Goal: Information Seeking & Learning: Learn about a topic

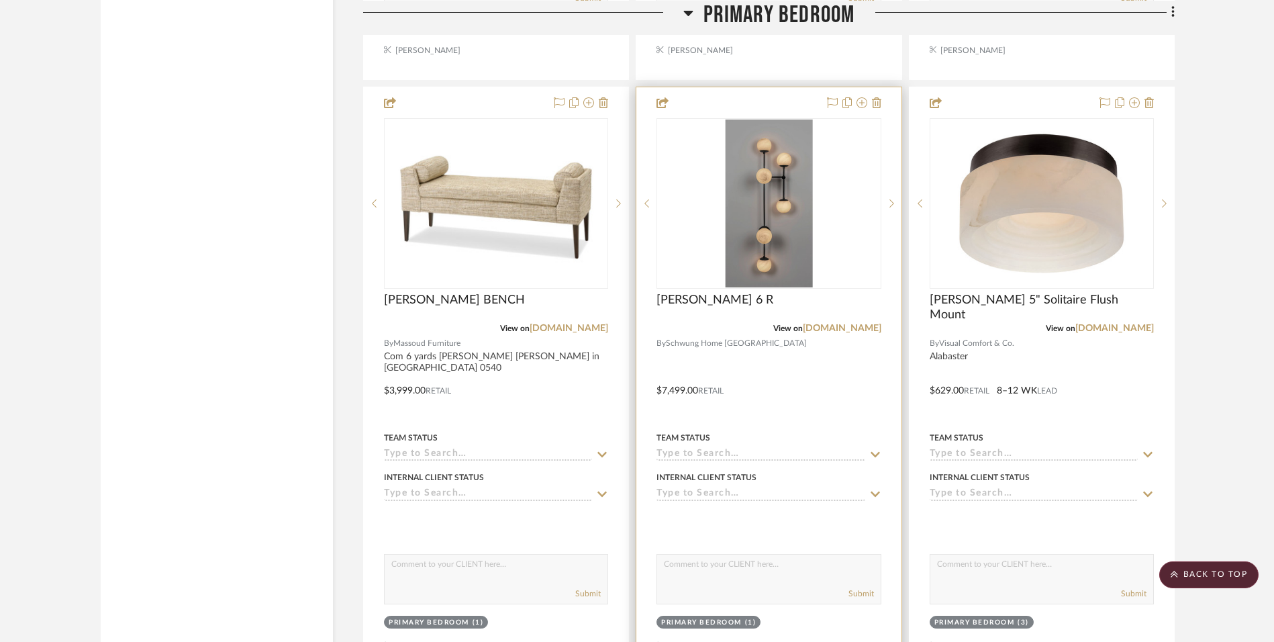
click at [795, 406] on div at bounding box center [768, 380] width 264 height 587
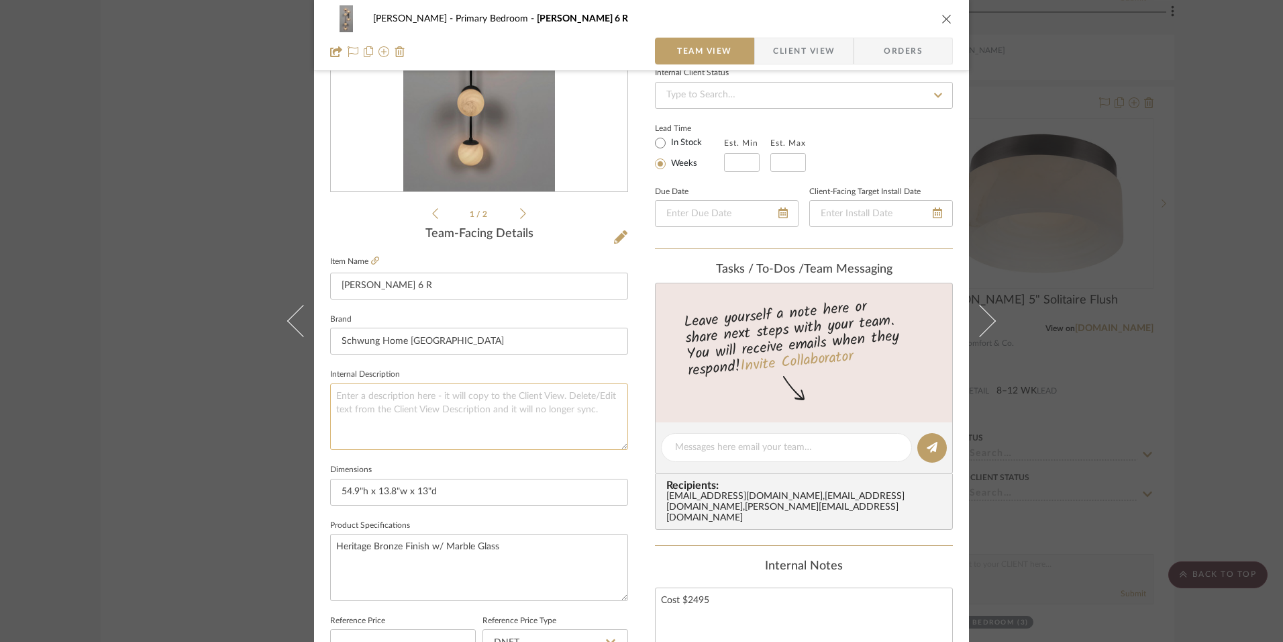
scroll to position [201, 0]
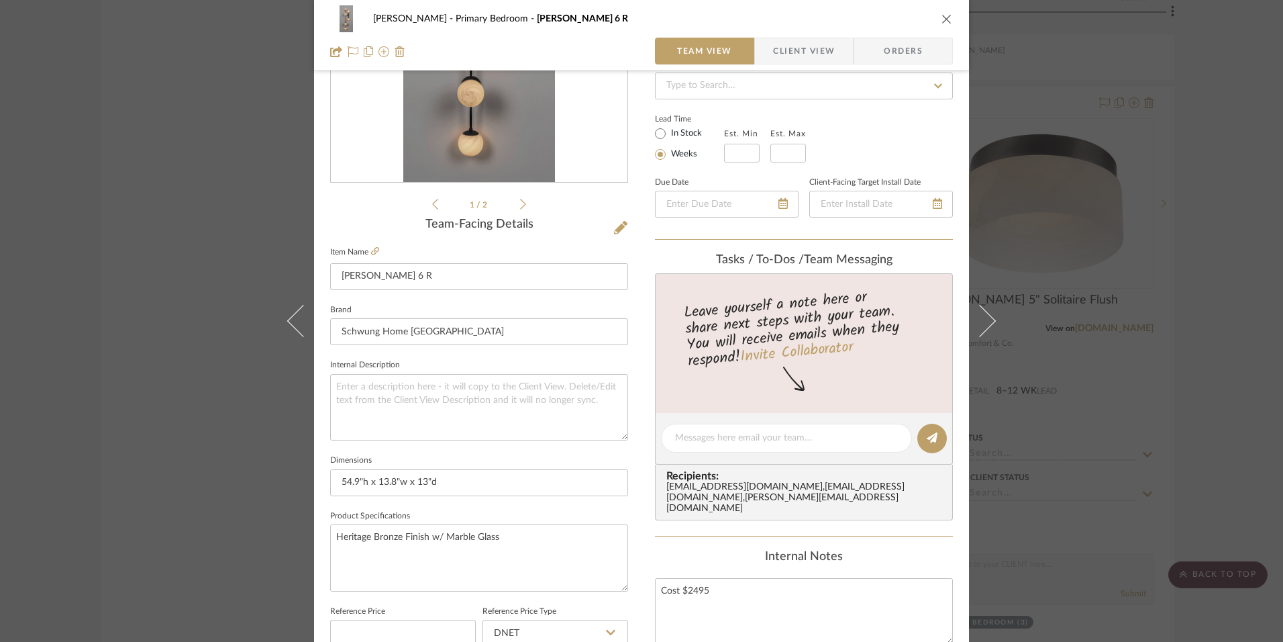
click at [942, 17] on icon "close" at bounding box center [947, 18] width 11 height 11
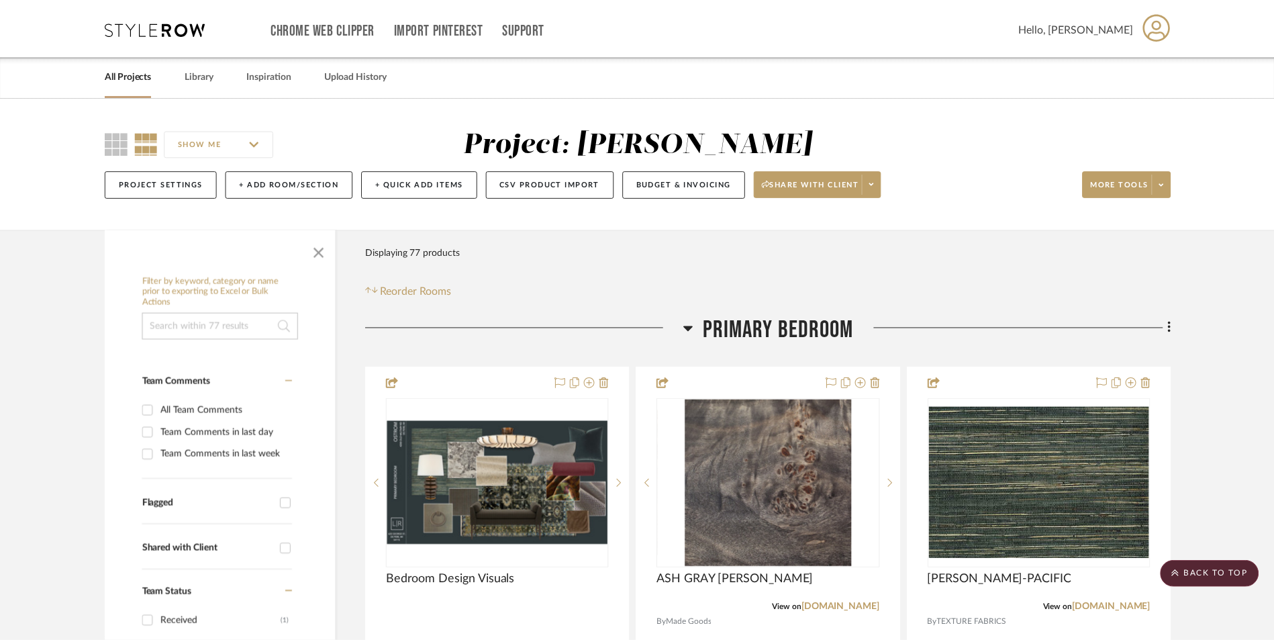
scroll to position [5638, 0]
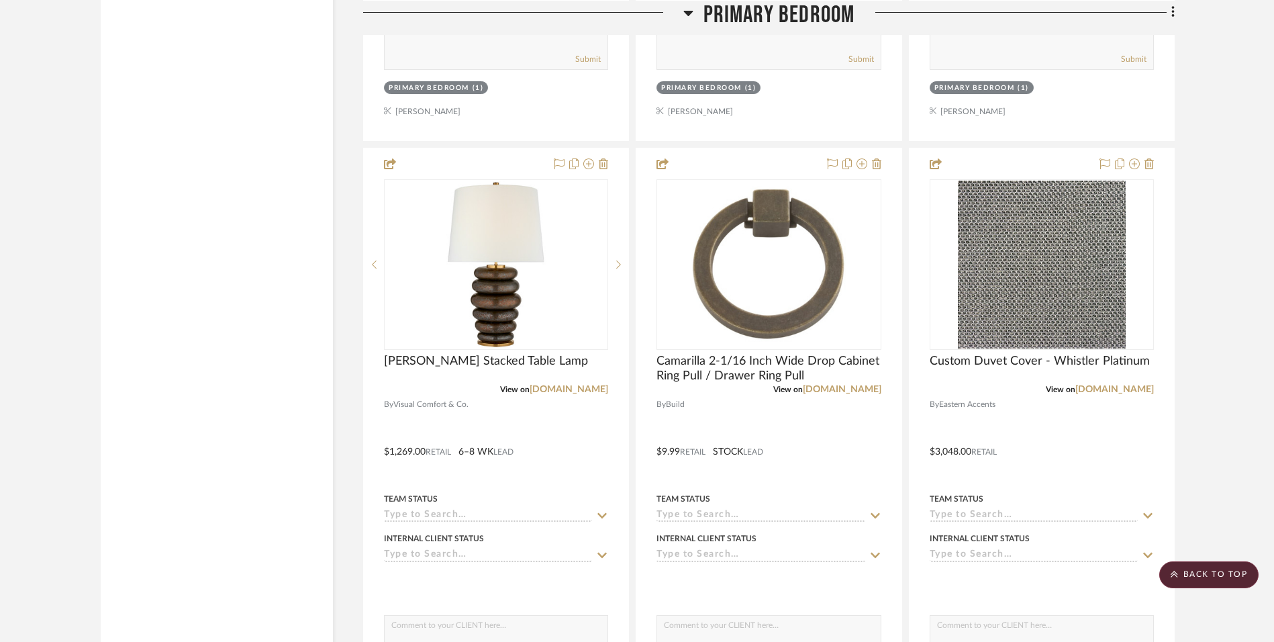
scroll to position [3691, 0]
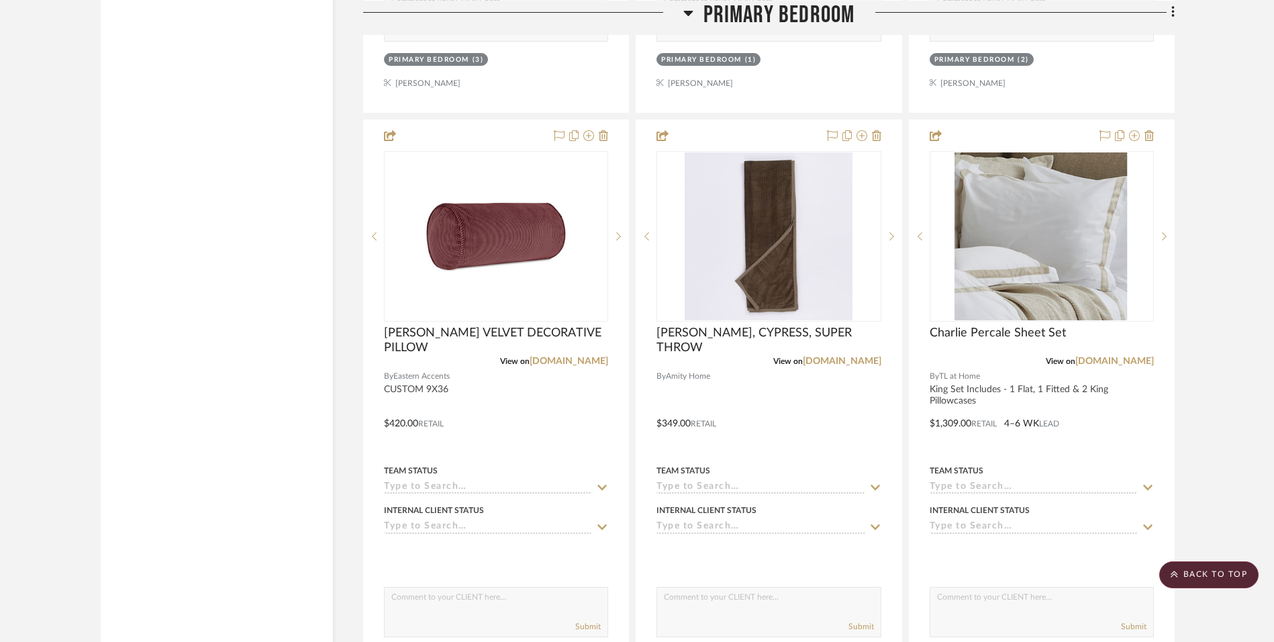
scroll to position [5034, 0]
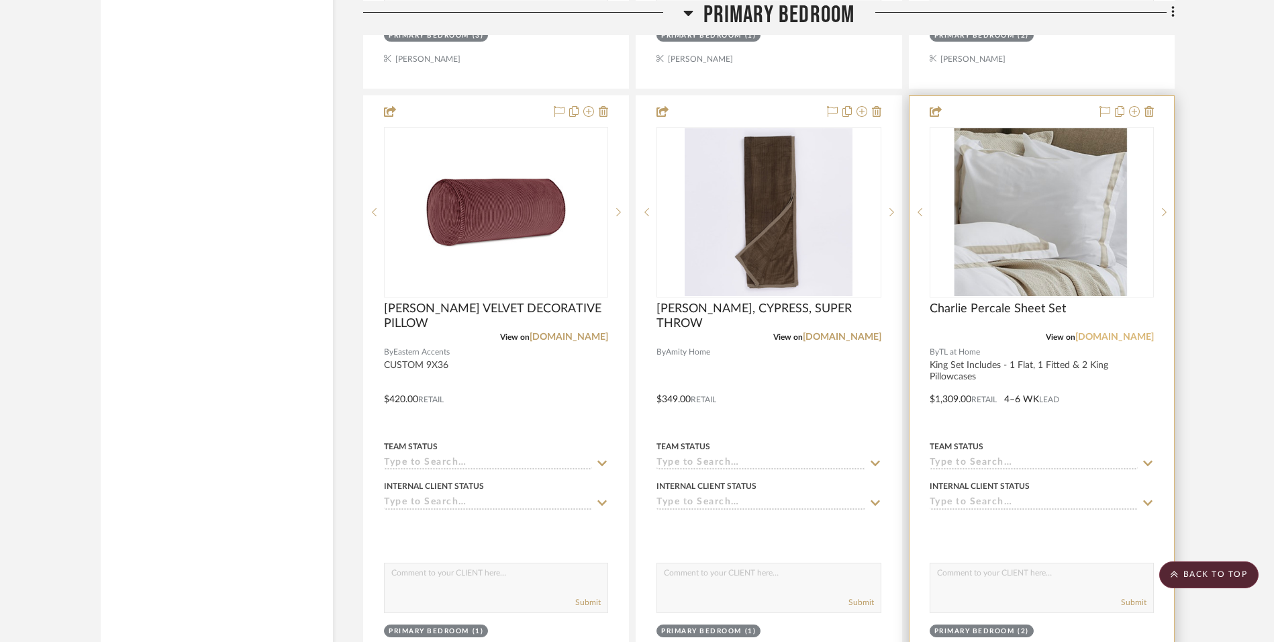
click at [1127, 337] on link "[DOMAIN_NAME]" at bounding box center [1114, 336] width 79 height 9
click at [1118, 338] on link "[DOMAIN_NAME]" at bounding box center [1114, 336] width 79 height 9
click at [1096, 401] on div at bounding box center [1041, 389] width 264 height 587
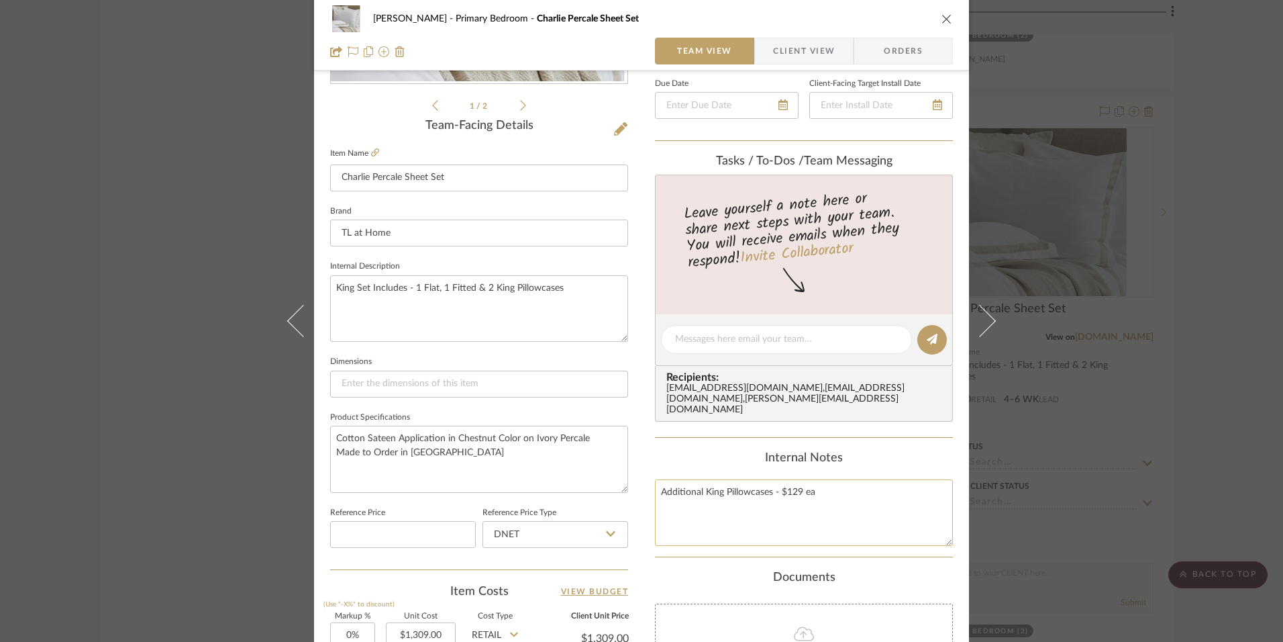
scroll to position [336, 0]
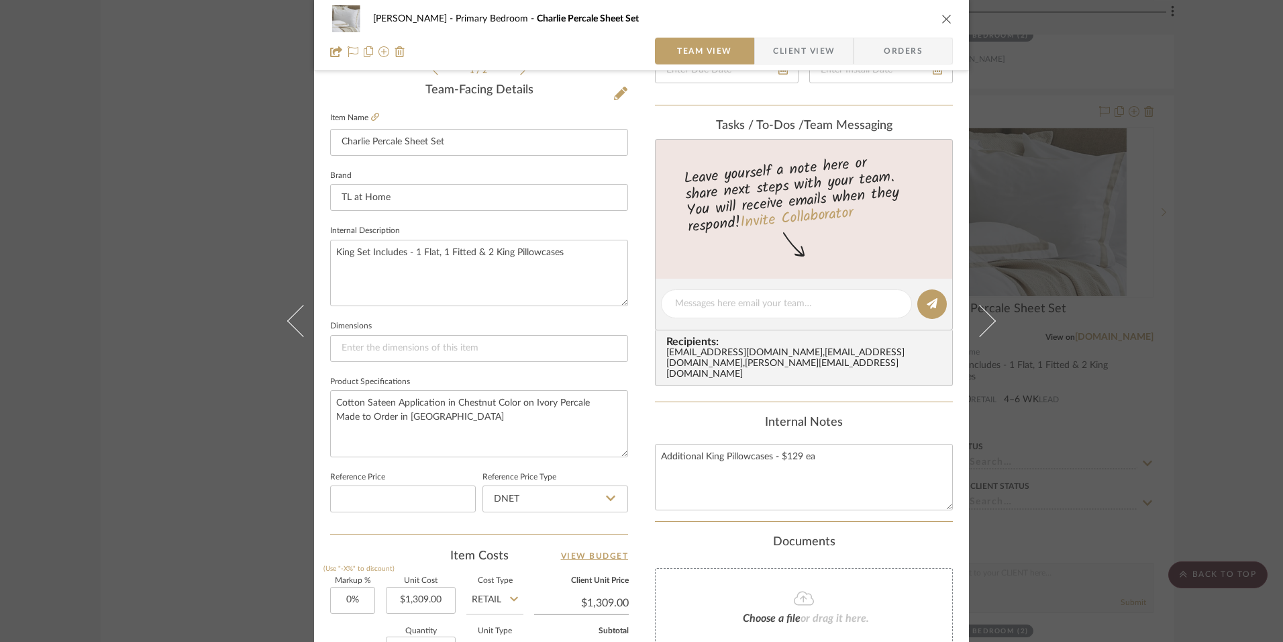
click at [942, 15] on icon "close" at bounding box center [947, 18] width 11 height 11
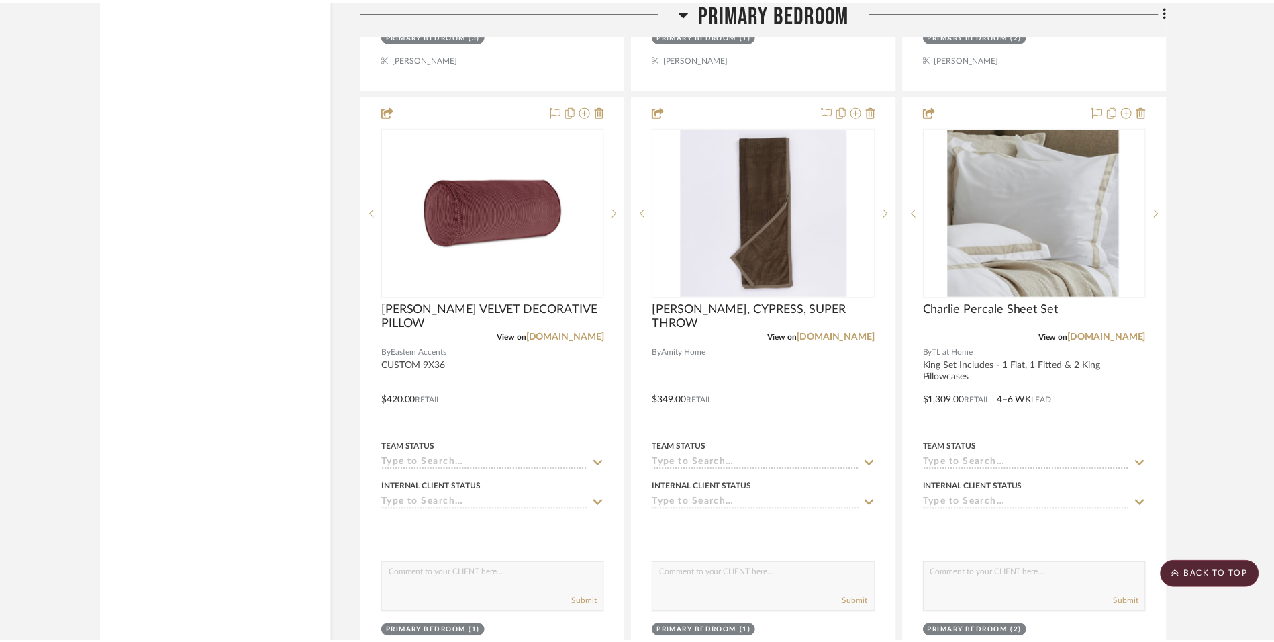
scroll to position [5034, 0]
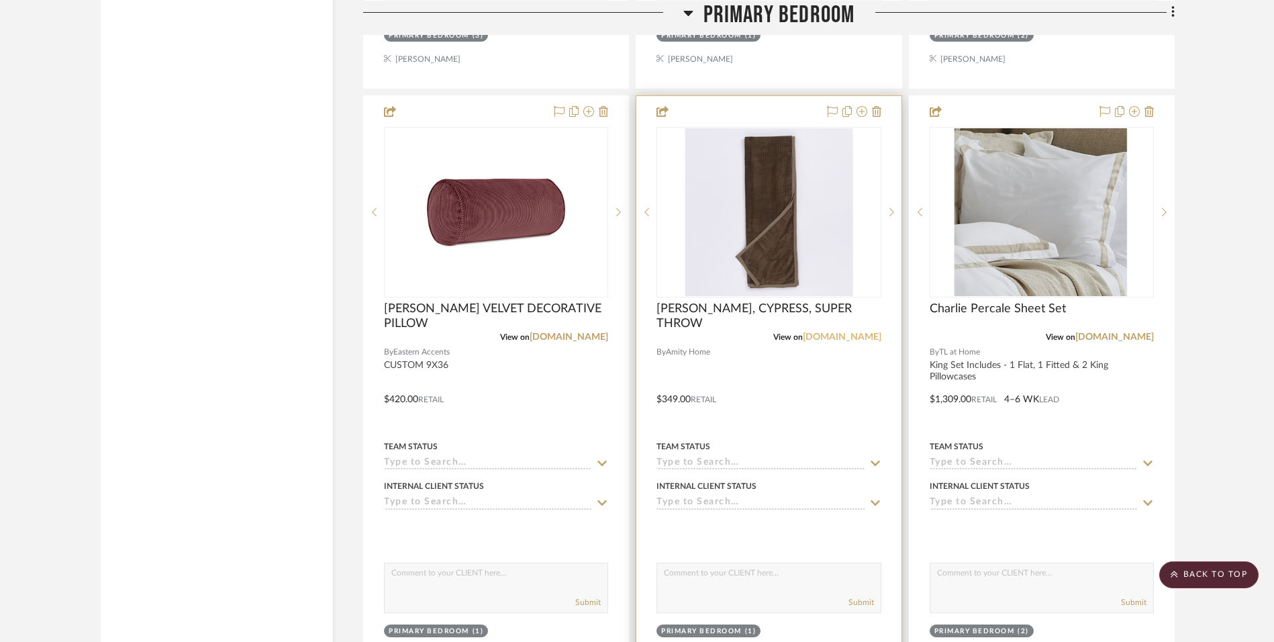
click at [852, 340] on link "[DOMAIN_NAME]" at bounding box center [842, 336] width 79 height 9
click at [858, 337] on link "[DOMAIN_NAME]" at bounding box center [842, 336] width 79 height 9
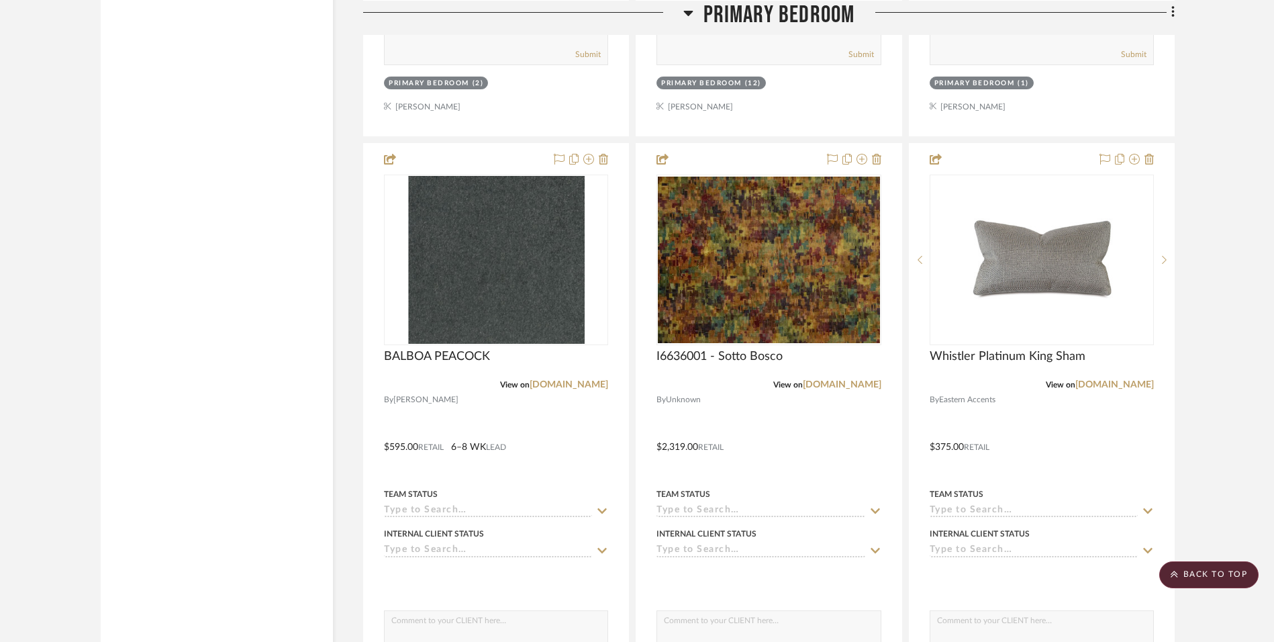
scroll to position [4429, 0]
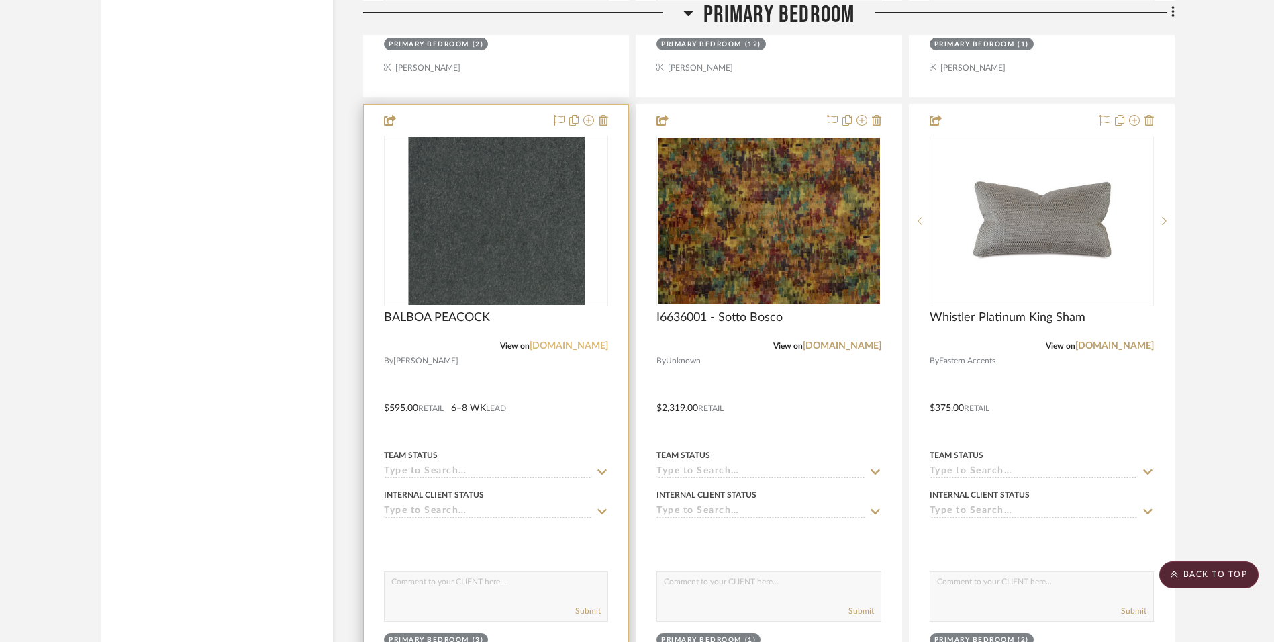
click at [567, 344] on link "[DOMAIN_NAME]" at bounding box center [569, 345] width 79 height 9
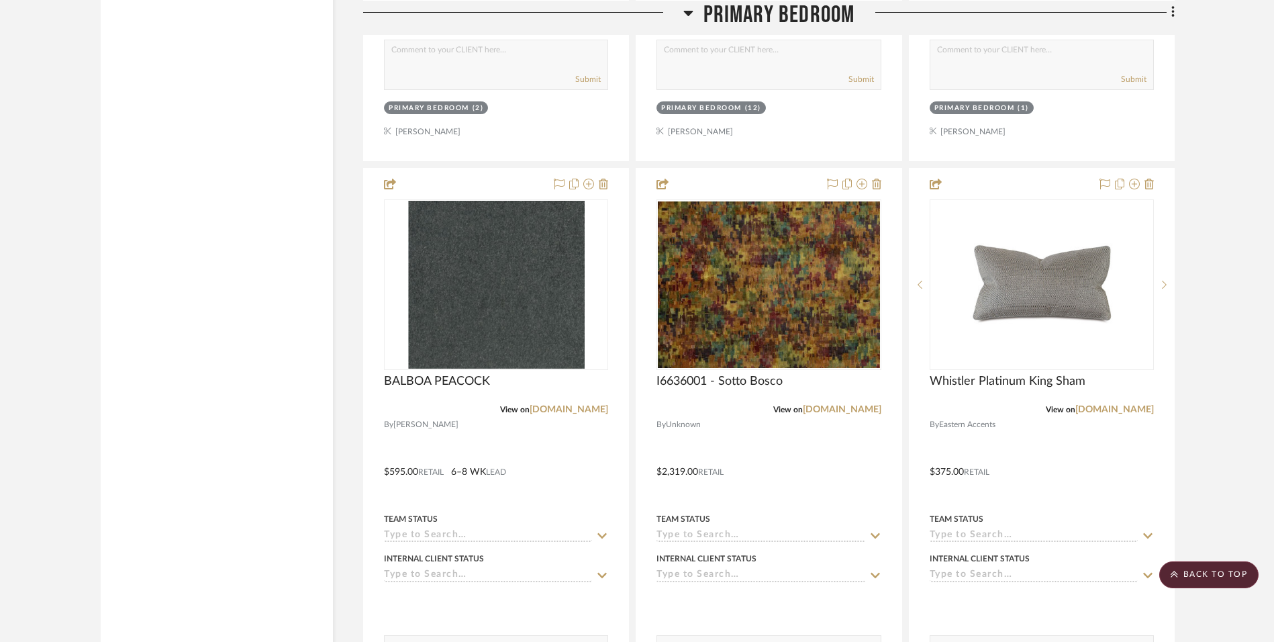
scroll to position [4295, 0]
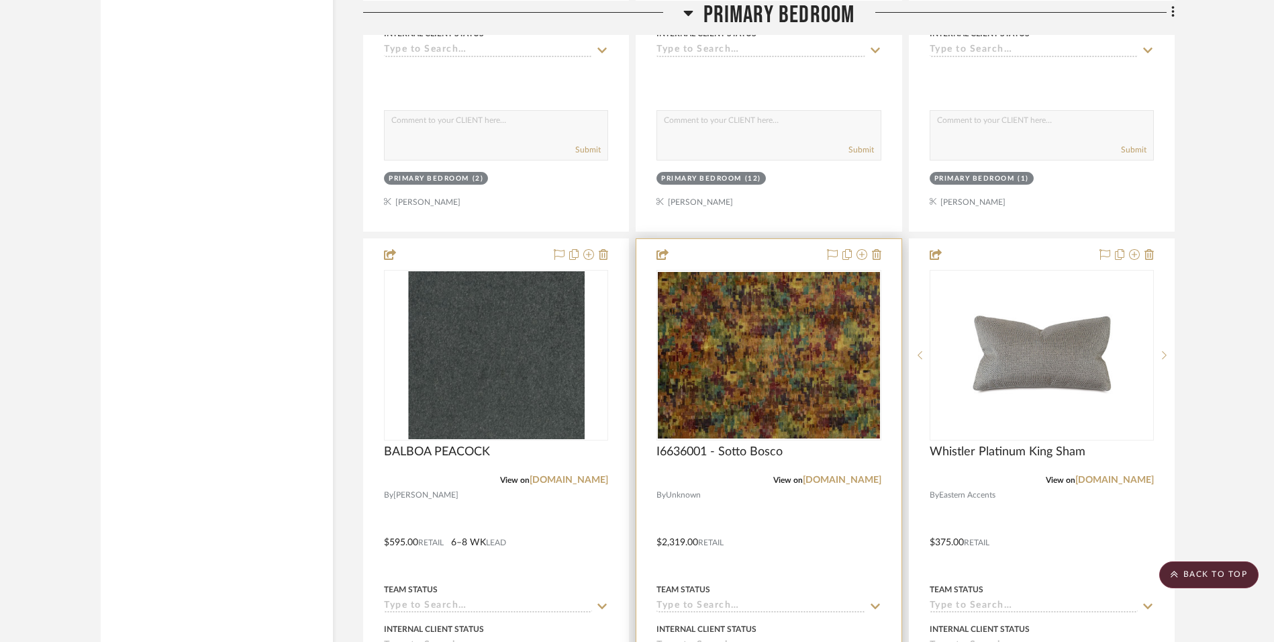
click at [793, 520] on div at bounding box center [768, 532] width 264 height 587
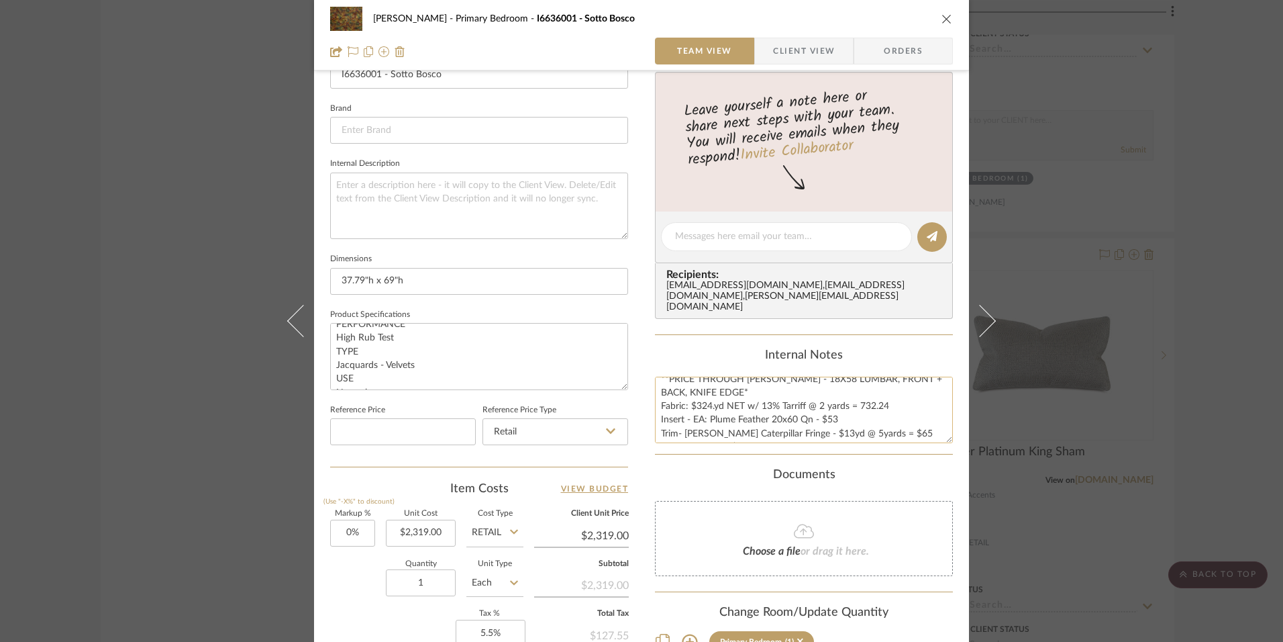
scroll to position [27, 0]
click at [896, 389] on textarea "**PRICE THROUGH [PERSON_NAME] - 18X58 LUMBAR, FRONT + BACK, KNIFE EDGE* Fabric:…" at bounding box center [804, 410] width 298 height 66
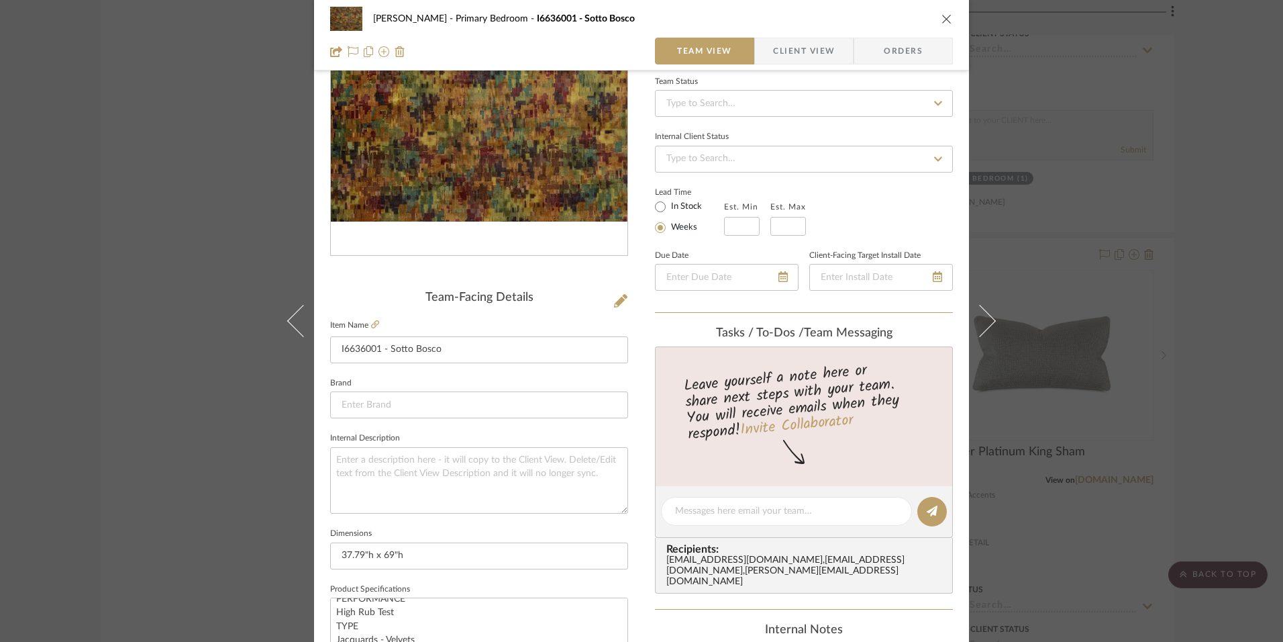
scroll to position [71, 0]
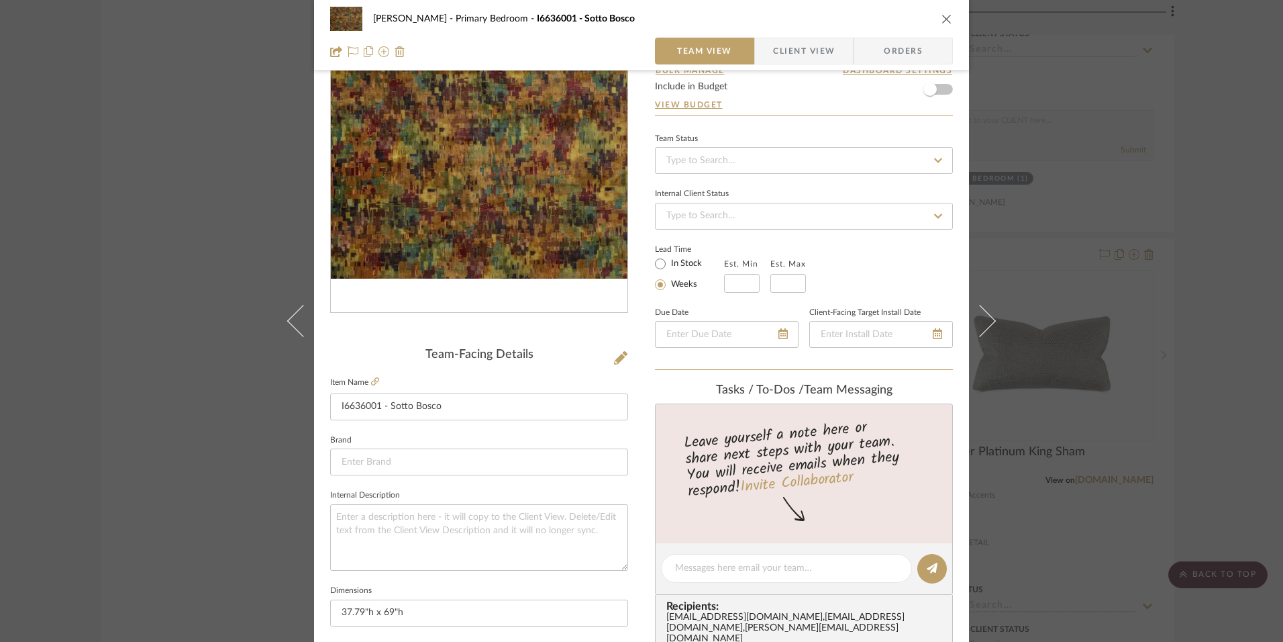
click at [942, 25] on div "[PERSON_NAME] Primary Bedroom I6636001 - Sotto Bosco" at bounding box center [641, 18] width 623 height 27
click at [944, 15] on icon "close" at bounding box center [947, 18] width 11 height 11
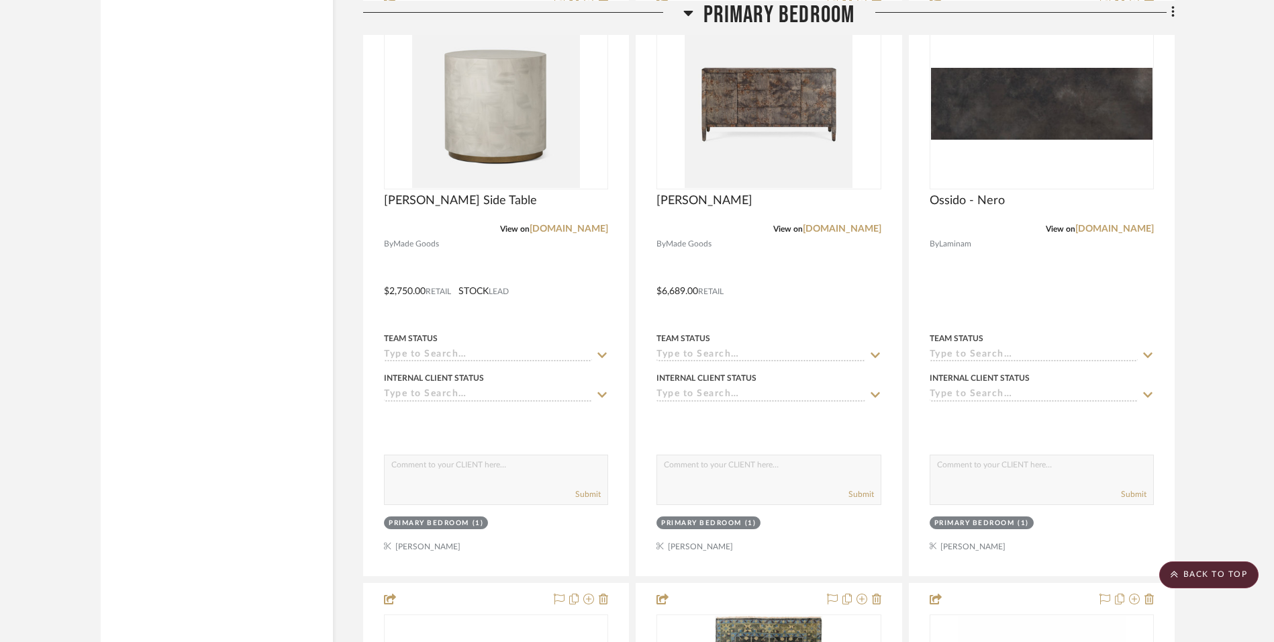
scroll to position [2752, 0]
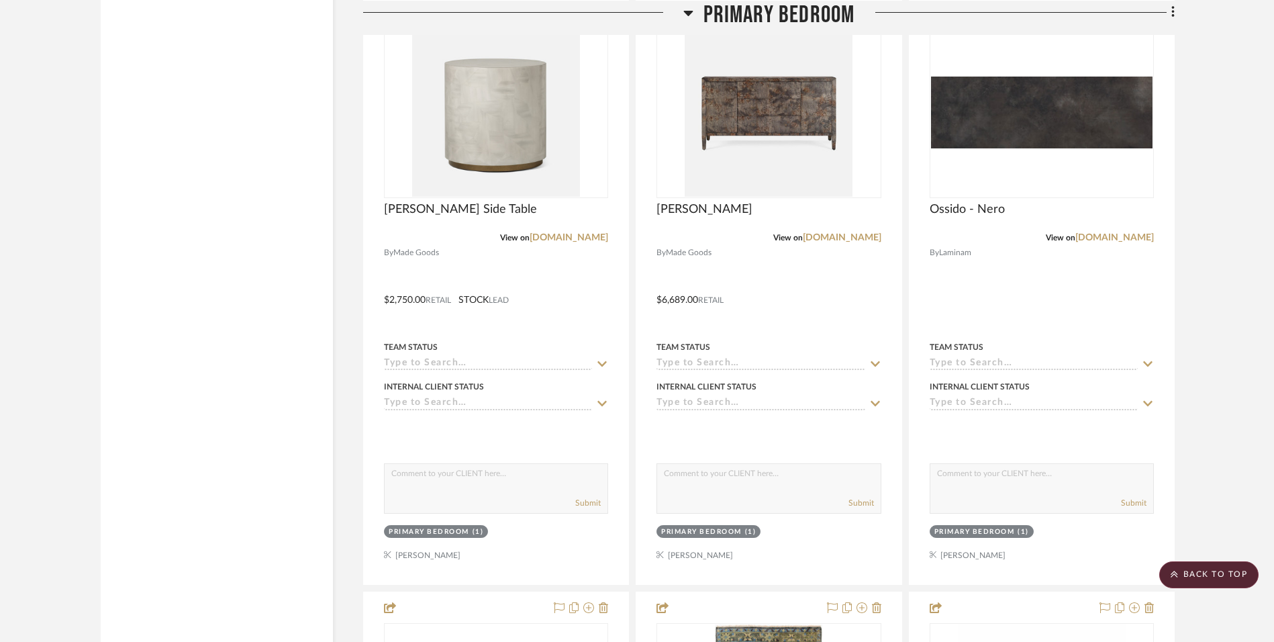
click at [1243, 295] on project-details-page "SHOW ME Project: [PERSON_NAME] Project Settings + Add Room/Section + Quick Add …" at bounding box center [637, 639] width 1274 height 6589
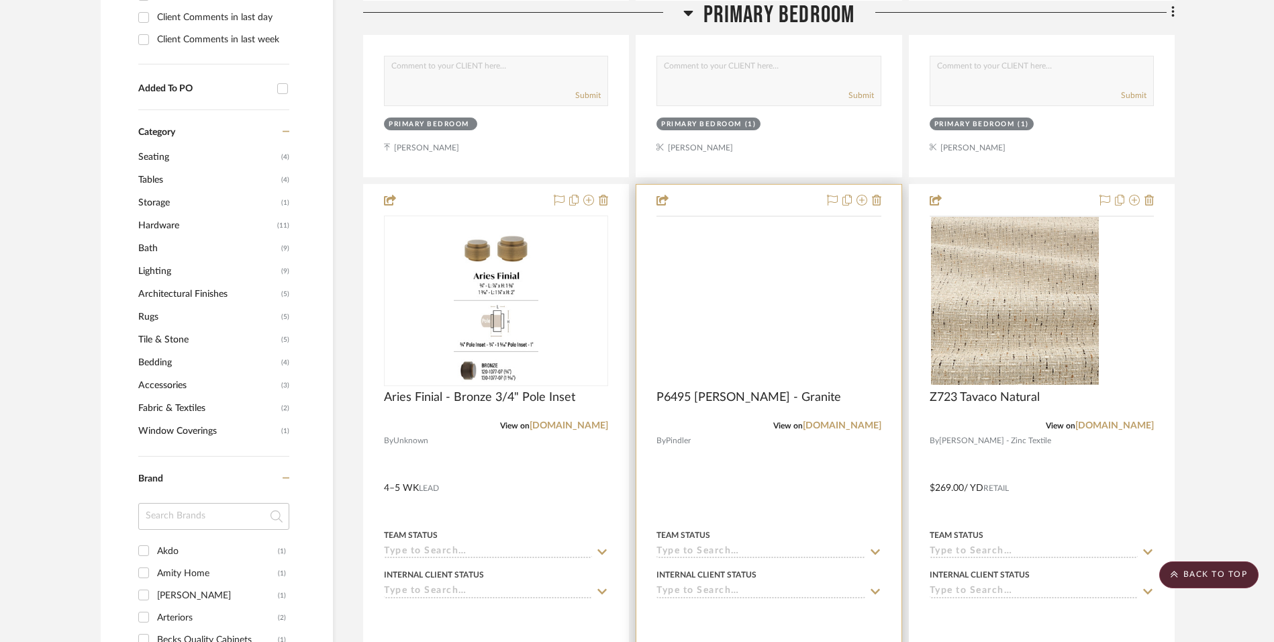
scroll to position [805, 0]
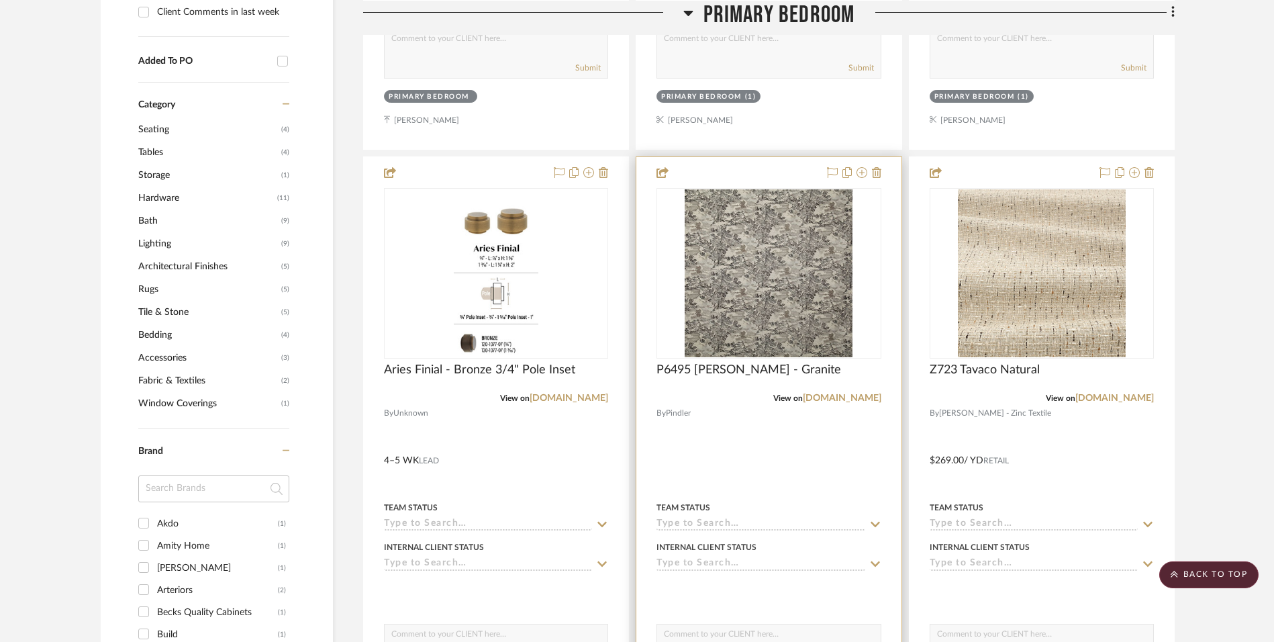
click at [751, 439] on div at bounding box center [768, 450] width 264 height 587
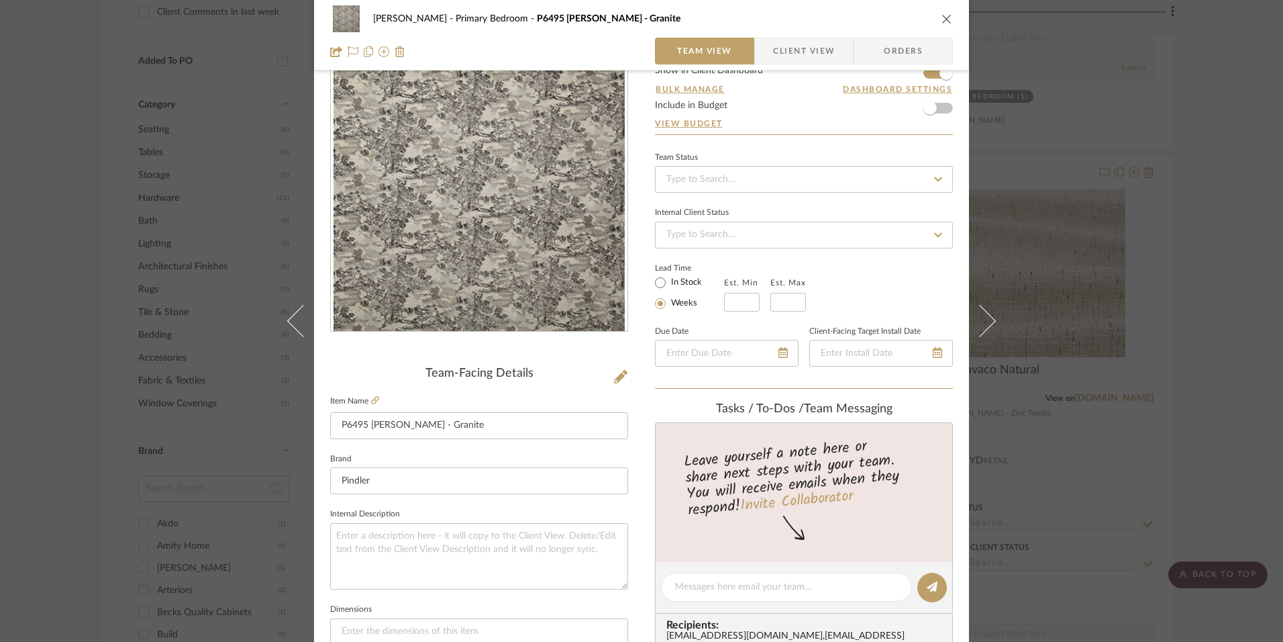
scroll to position [0, 0]
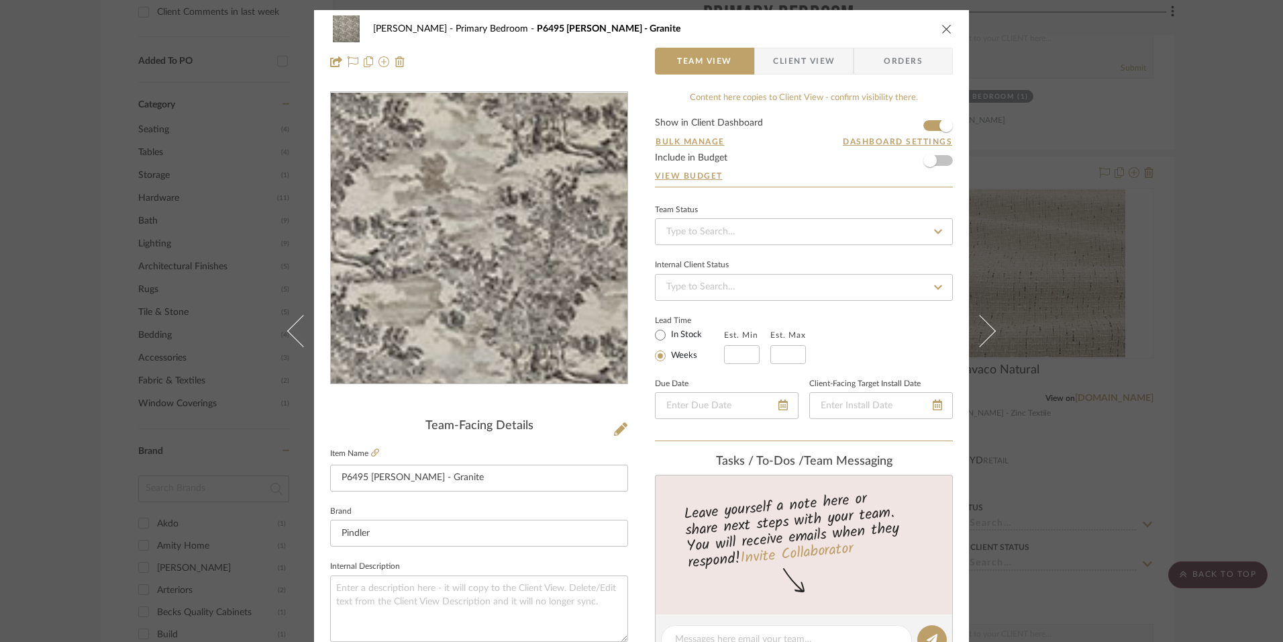
click at [513, 180] on img "0" at bounding box center [479, 238] width 291 height 291
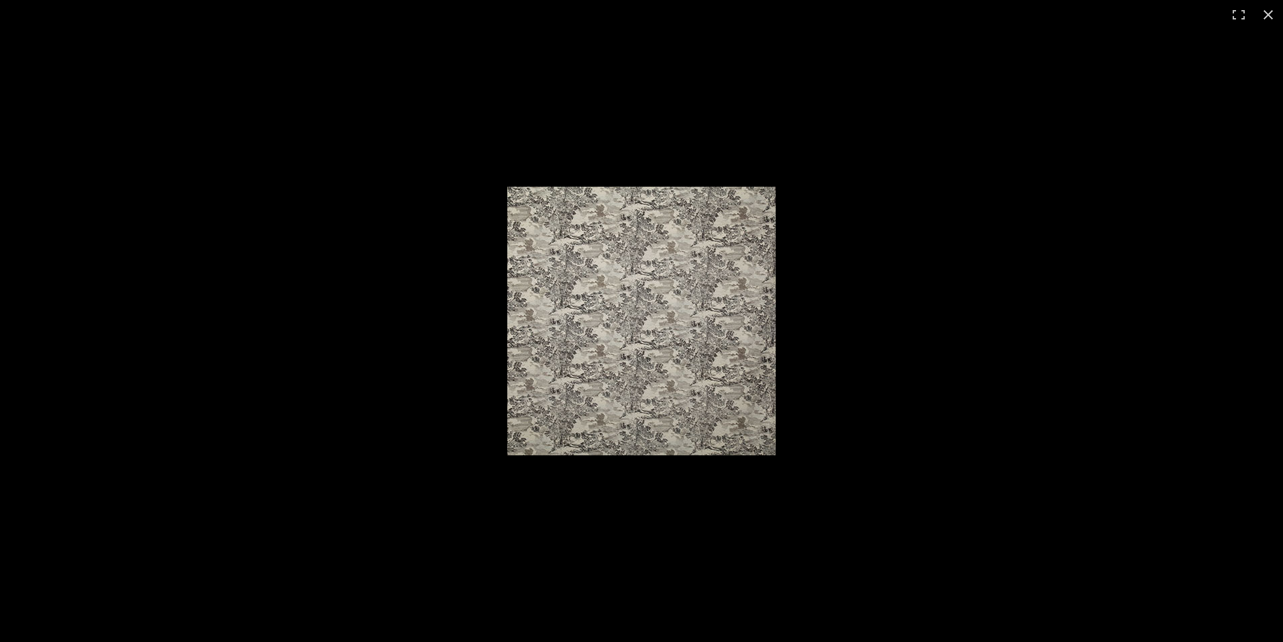
click at [606, 289] on img at bounding box center [641, 321] width 268 height 268
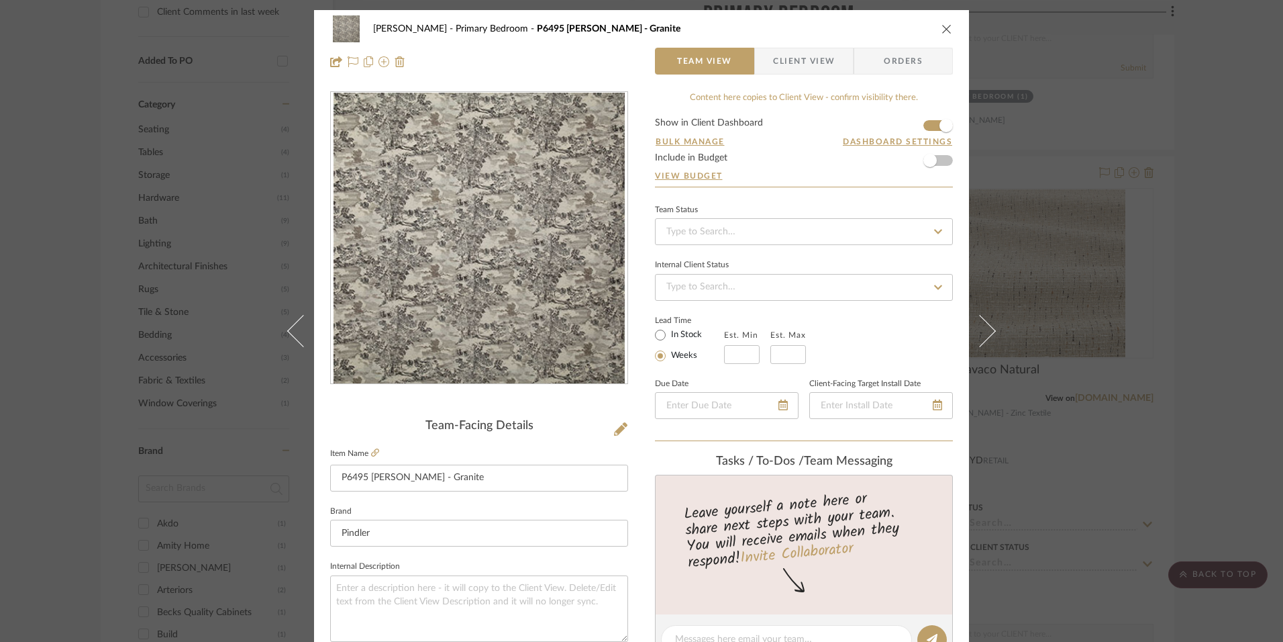
click at [942, 26] on icon "close" at bounding box center [947, 28] width 11 height 11
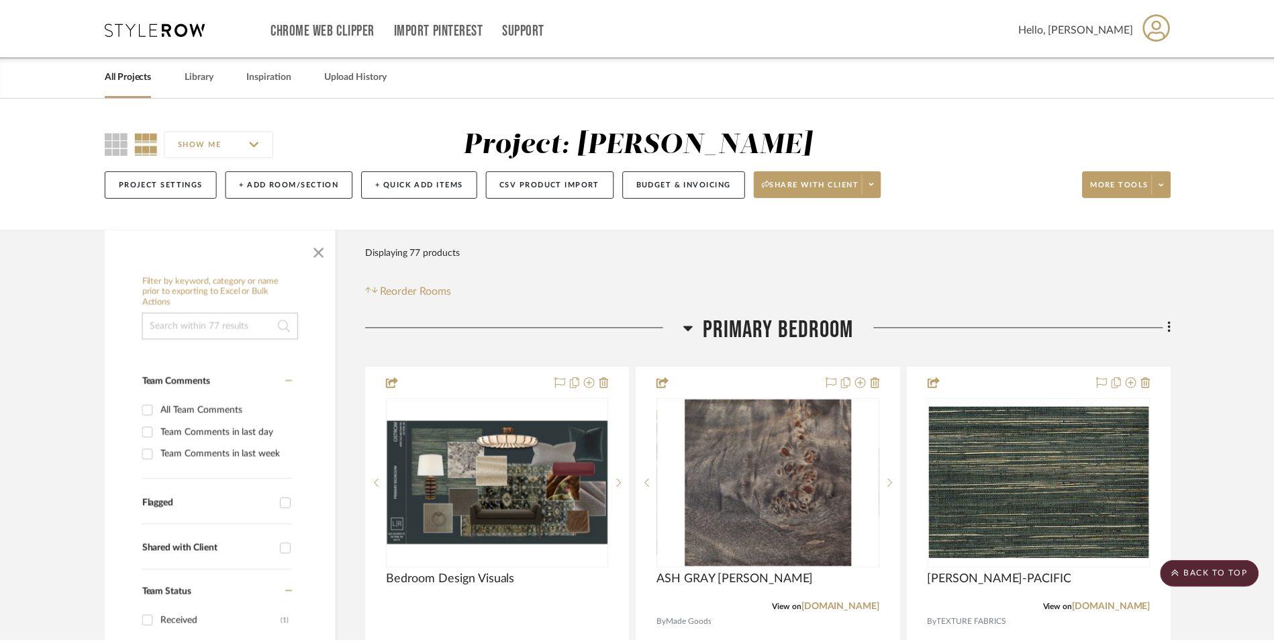
scroll to position [805, 0]
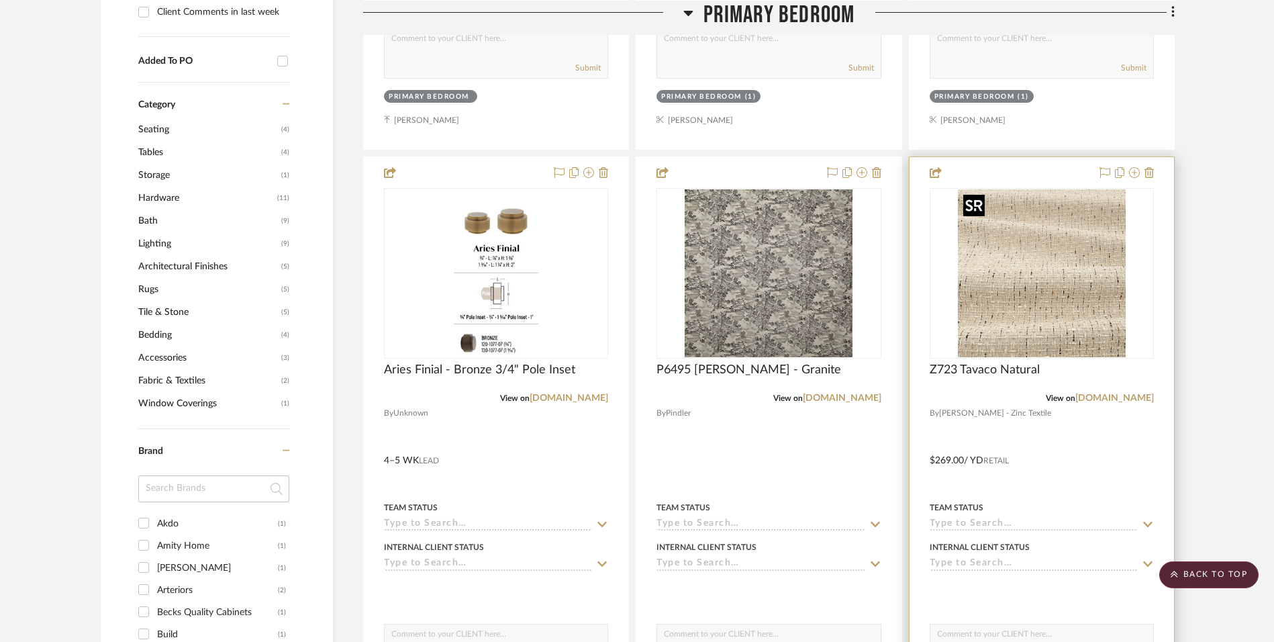
click at [1038, 310] on img "0" at bounding box center [1042, 273] width 168 height 168
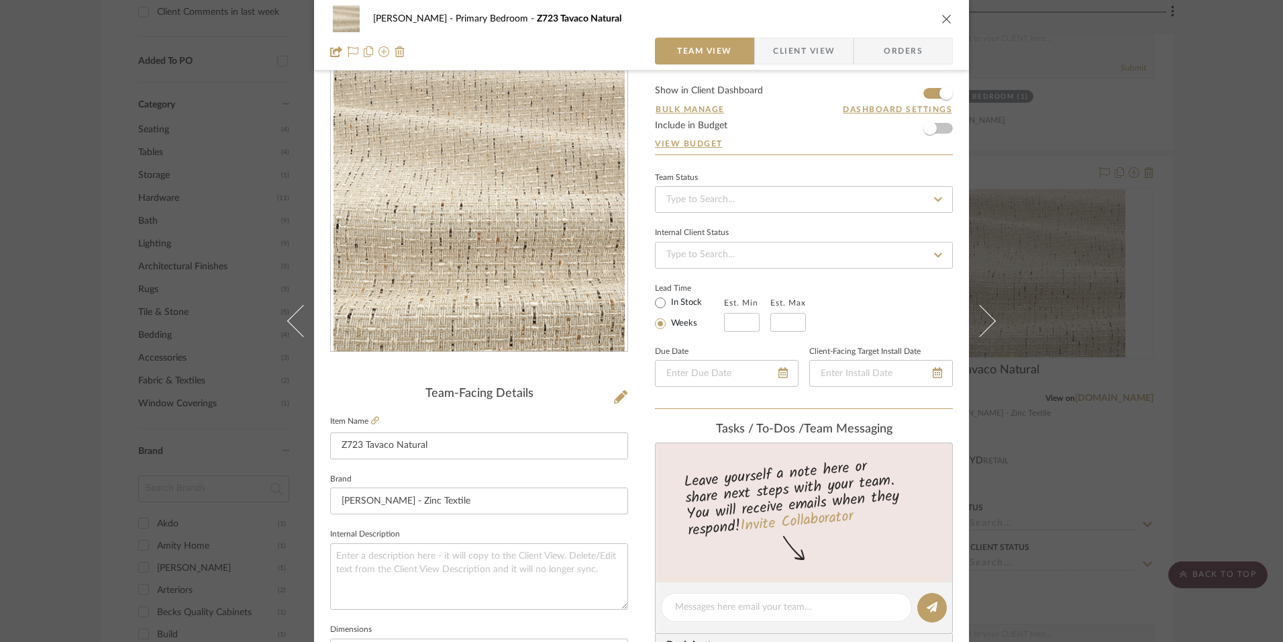
scroll to position [0, 0]
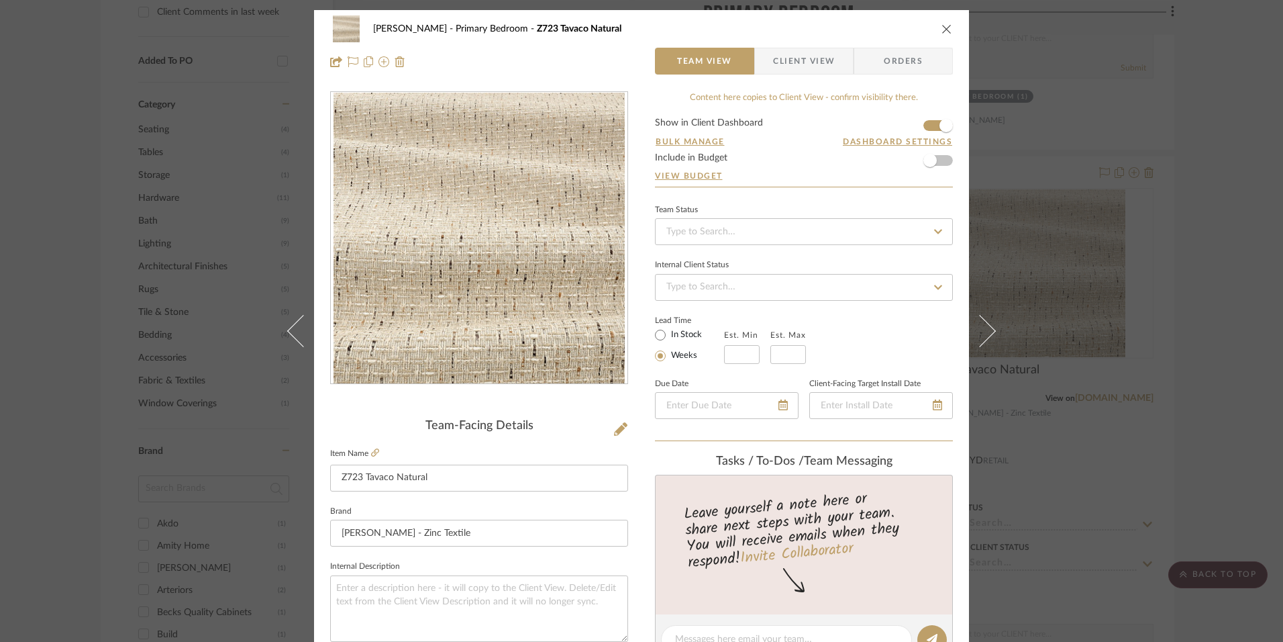
click at [942, 28] on icon "close" at bounding box center [947, 28] width 11 height 11
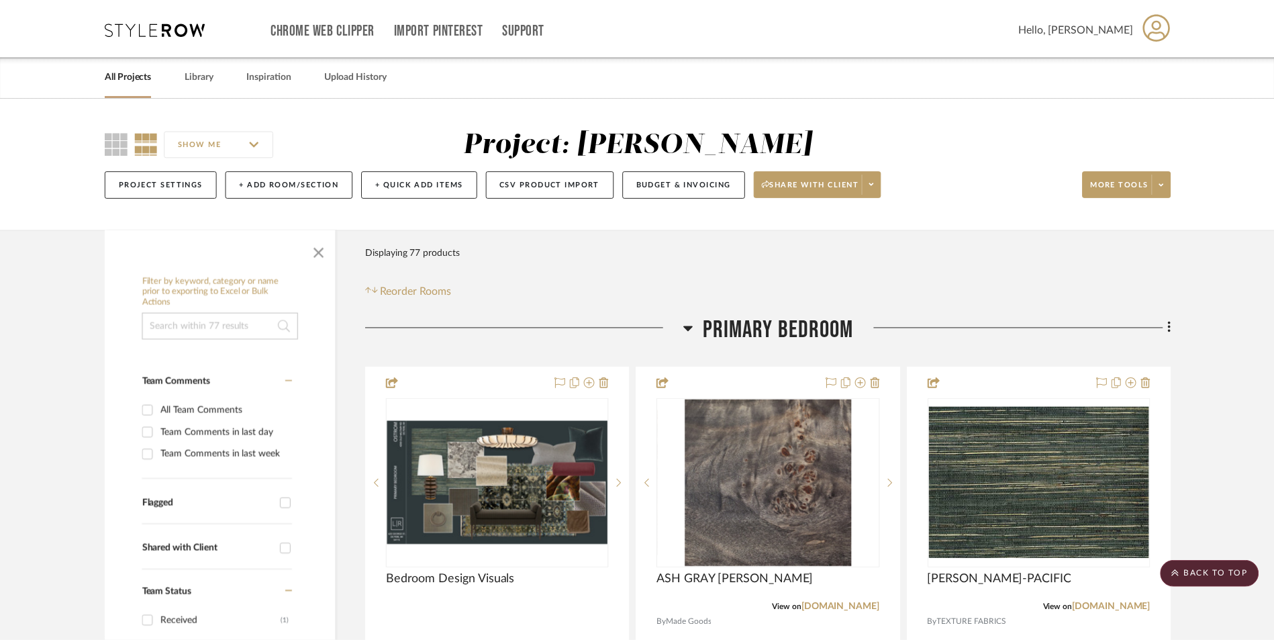
scroll to position [805, 0]
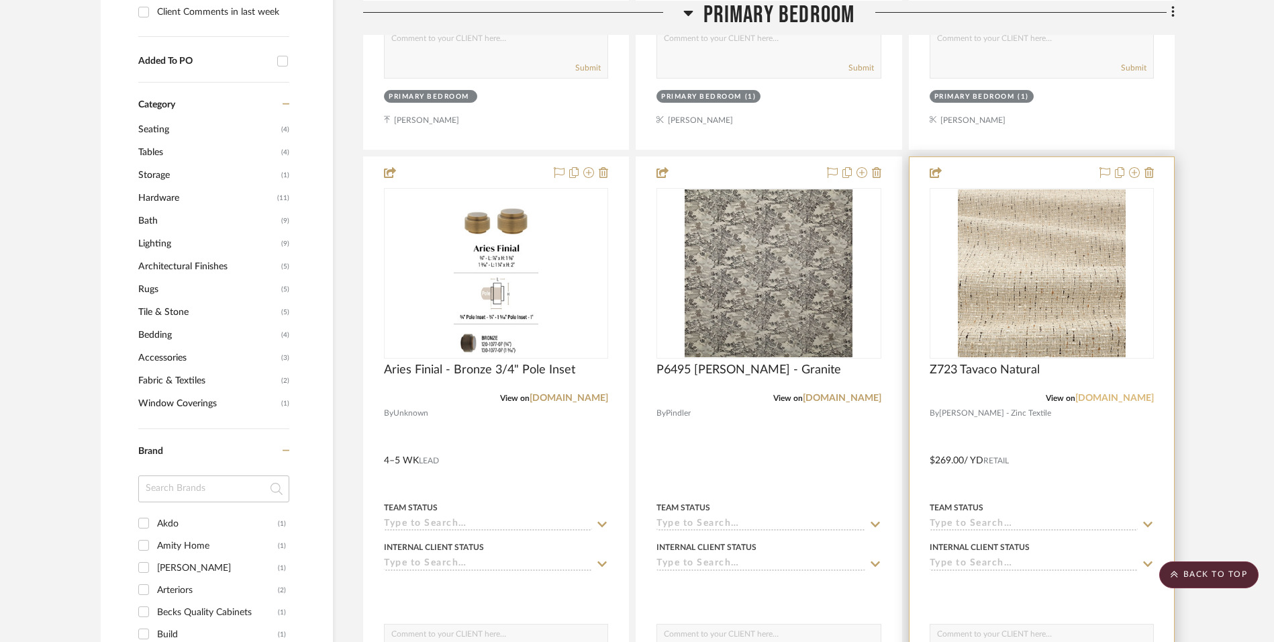
click at [1075, 397] on link "[DOMAIN_NAME]" at bounding box center [1114, 397] width 79 height 9
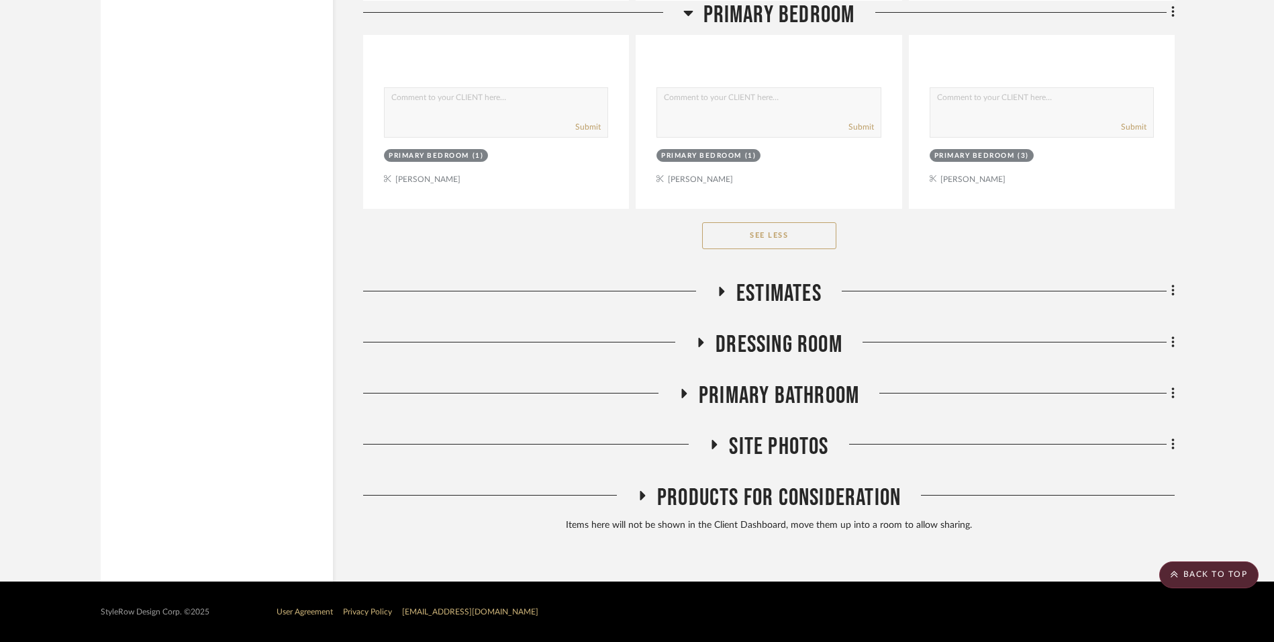
scroll to position [6105, 0]
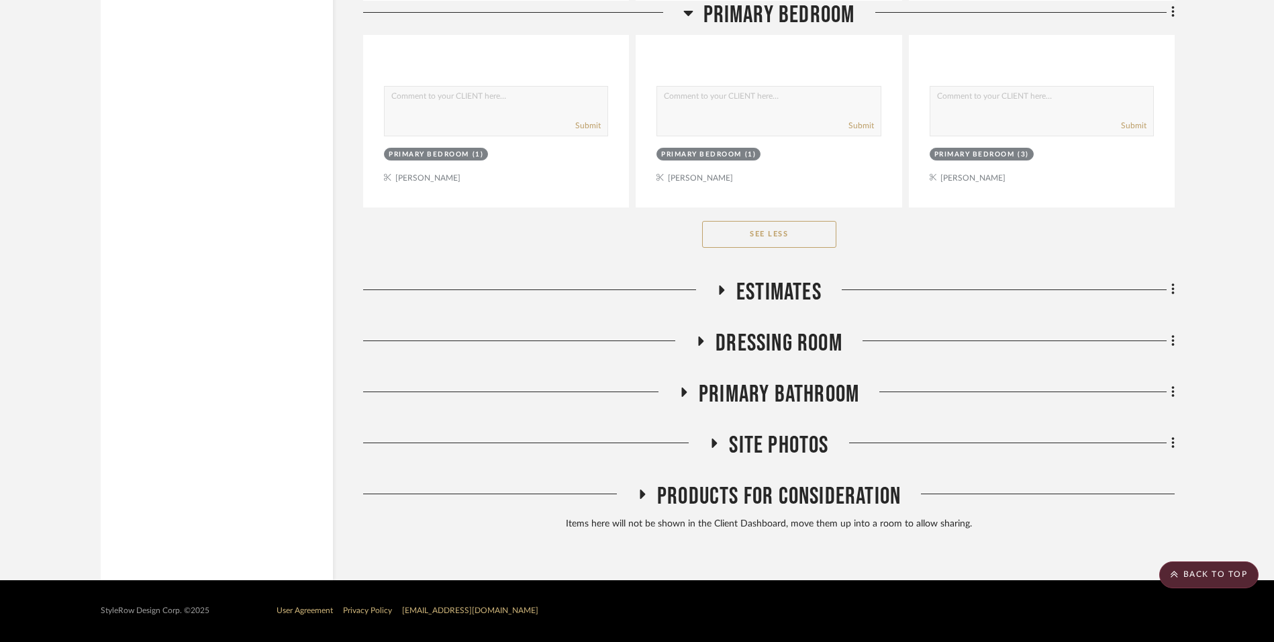
click at [778, 395] on span "Primary Bathroom" at bounding box center [779, 394] width 160 height 29
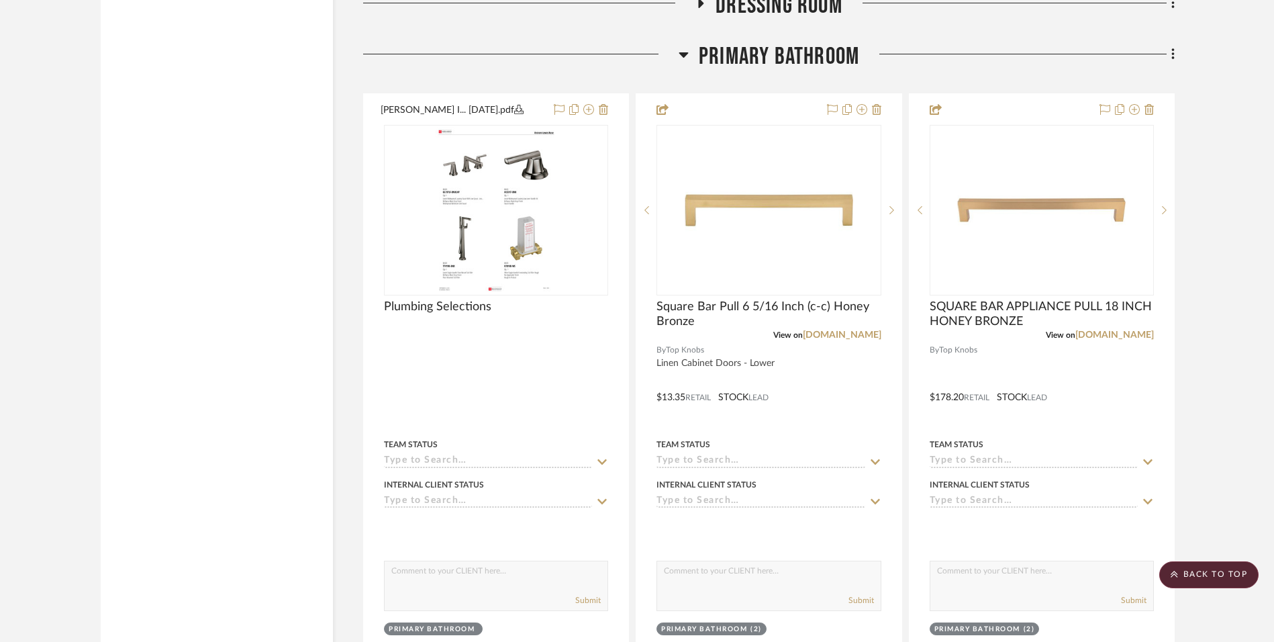
scroll to position [6441, 0]
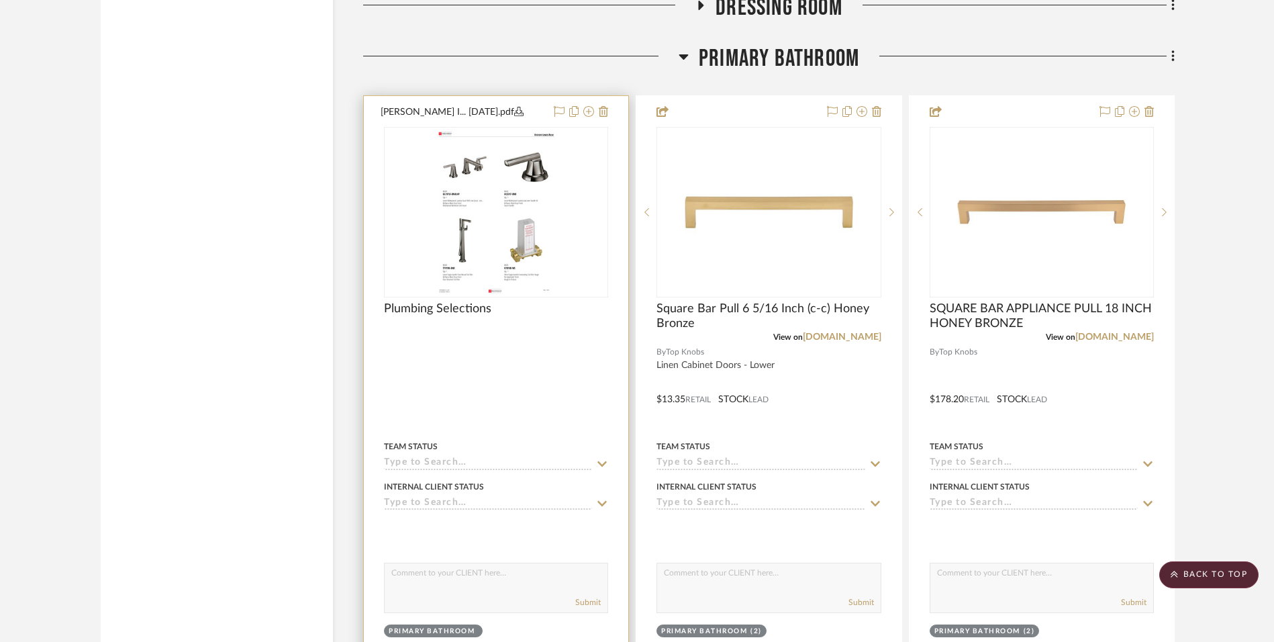
click at [0, 0] on img at bounding box center [0, 0] width 0 height 0
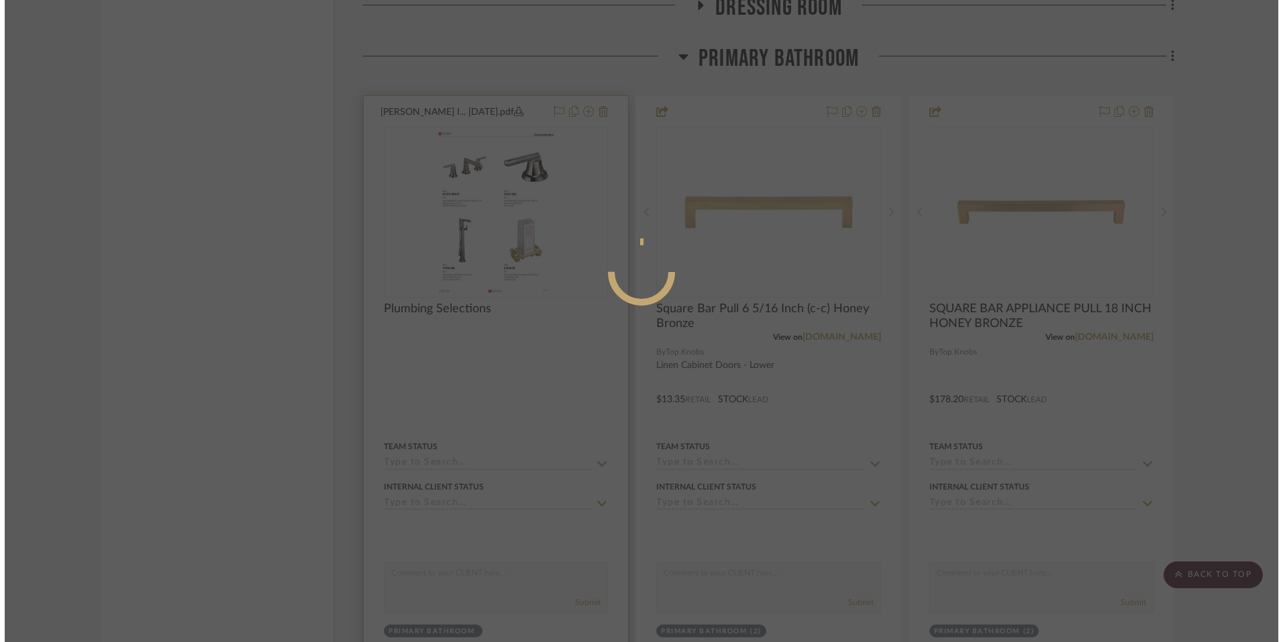
scroll to position [0, 0]
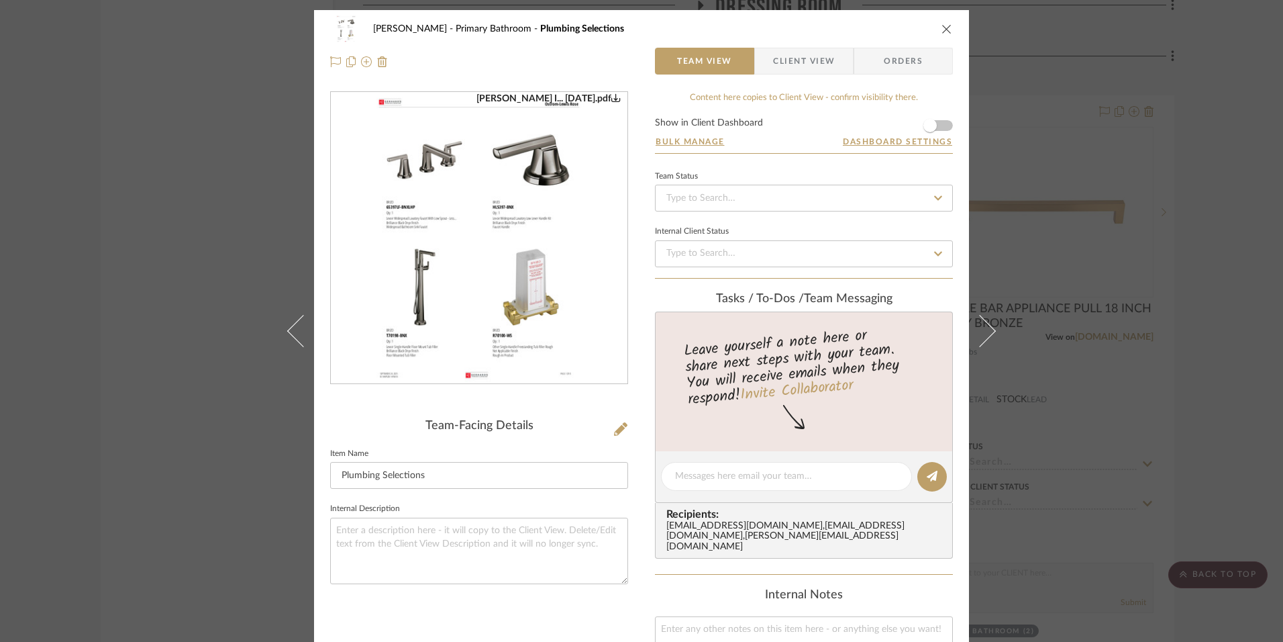
click at [491, 263] on img "0" at bounding box center [479, 238] width 226 height 291
click at [942, 25] on icon "close" at bounding box center [947, 28] width 11 height 11
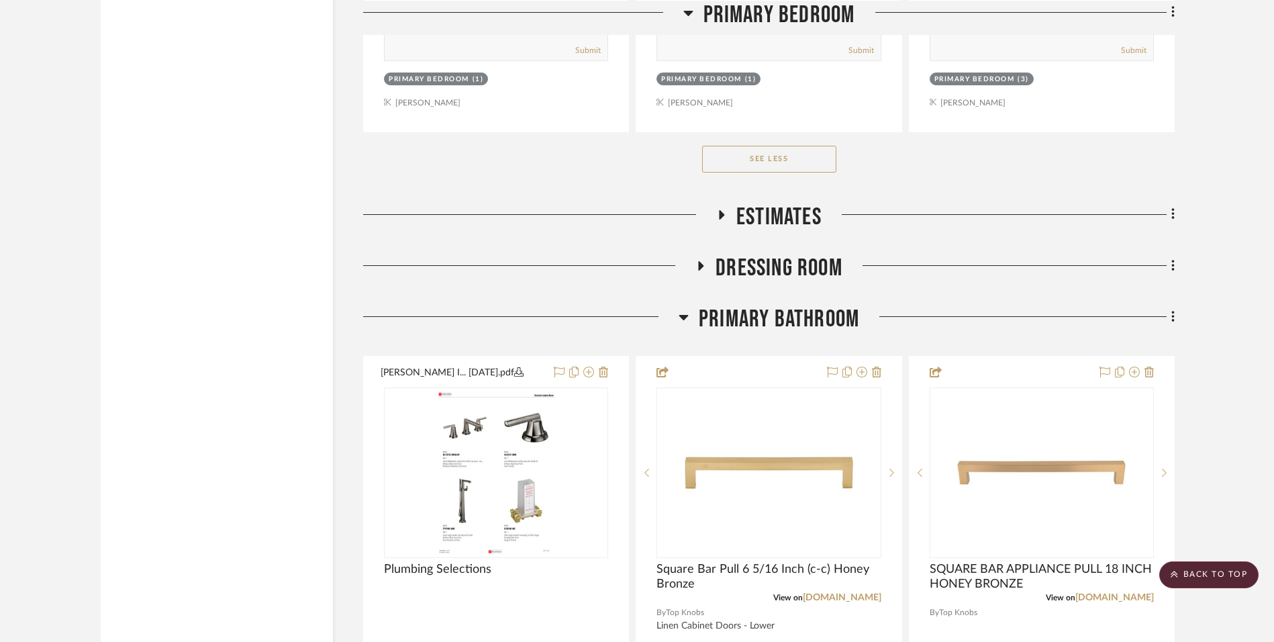
scroll to position [6038, 0]
